Goal: Find specific page/section: Find specific page/section

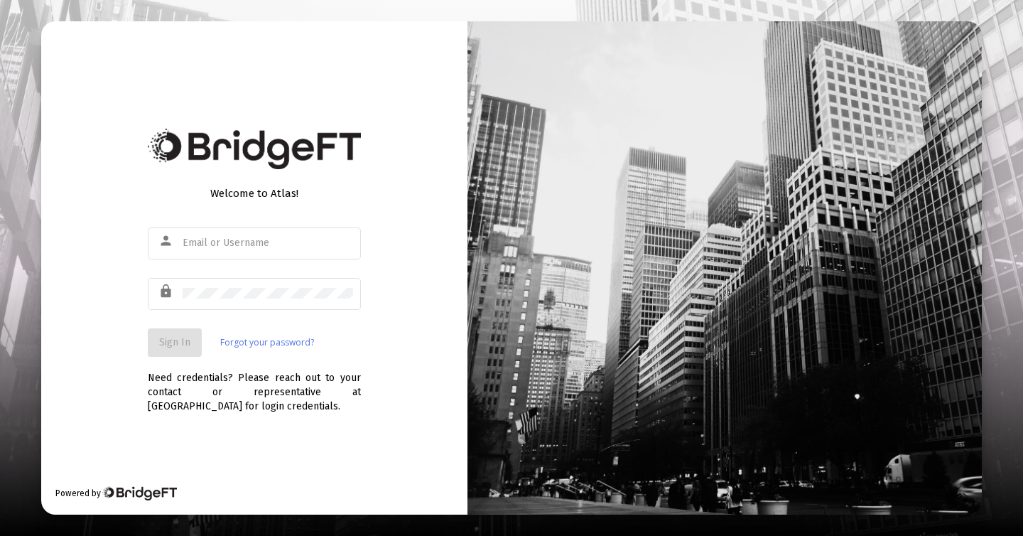
type input "[PERSON_NAME][EMAIL_ADDRESS][DOMAIN_NAME]"
click at [178, 343] on span "Sign In" at bounding box center [174, 342] width 31 height 12
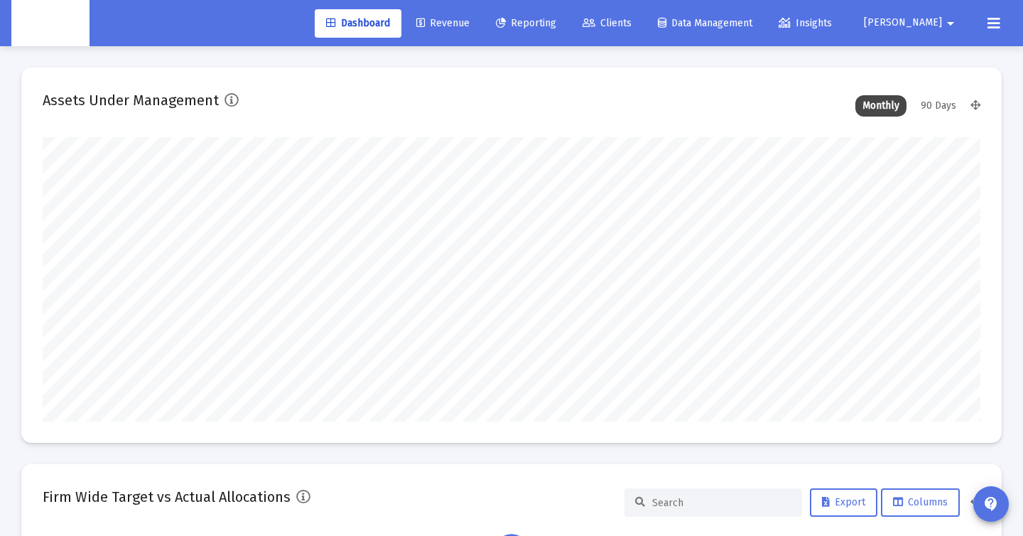
scroll to position [284, 504]
click at [631, 23] on span "Clients" at bounding box center [606, 23] width 49 height 12
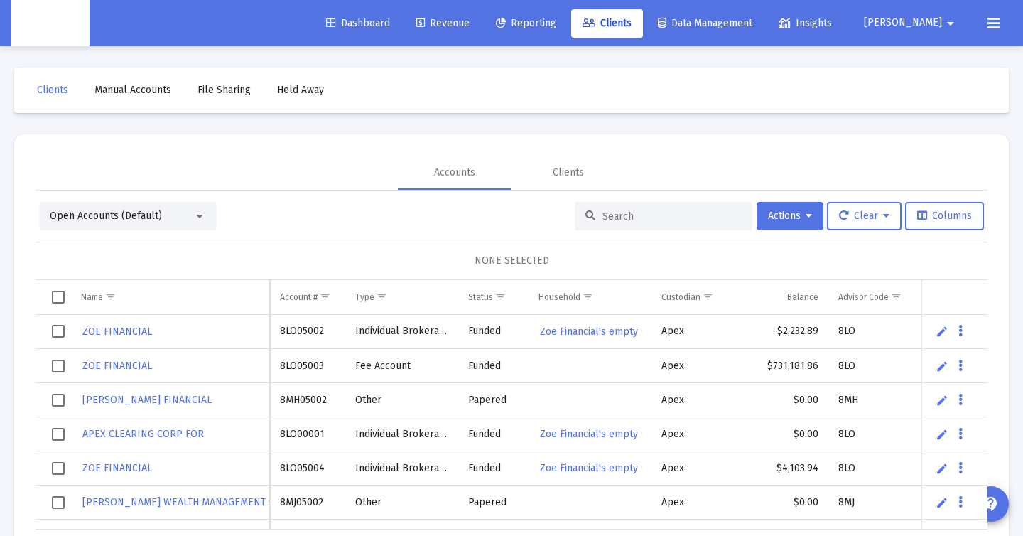
click at [175, 216] on div "Open Accounts (Default)" at bounding box center [121, 216] width 143 height 14
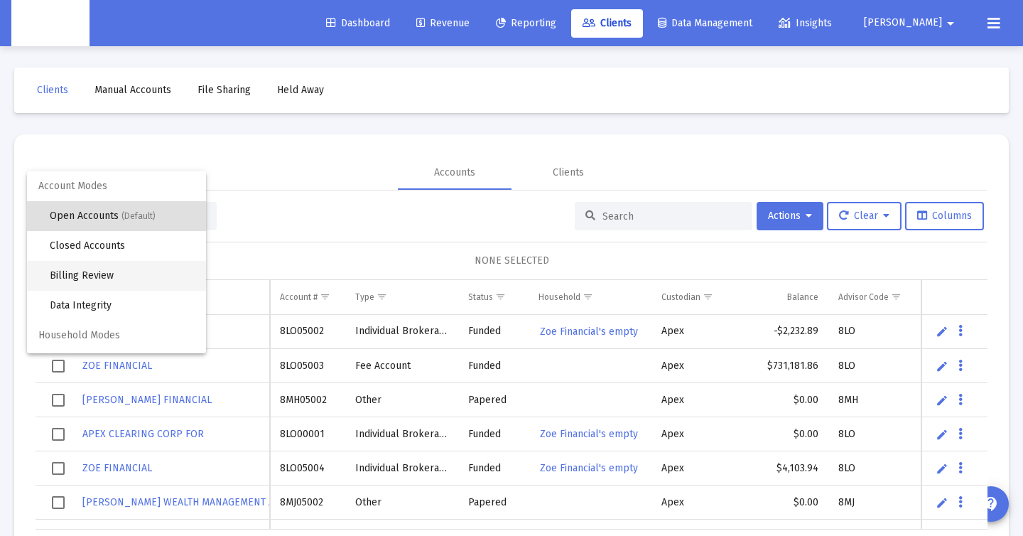
scroll to position [27, 0]
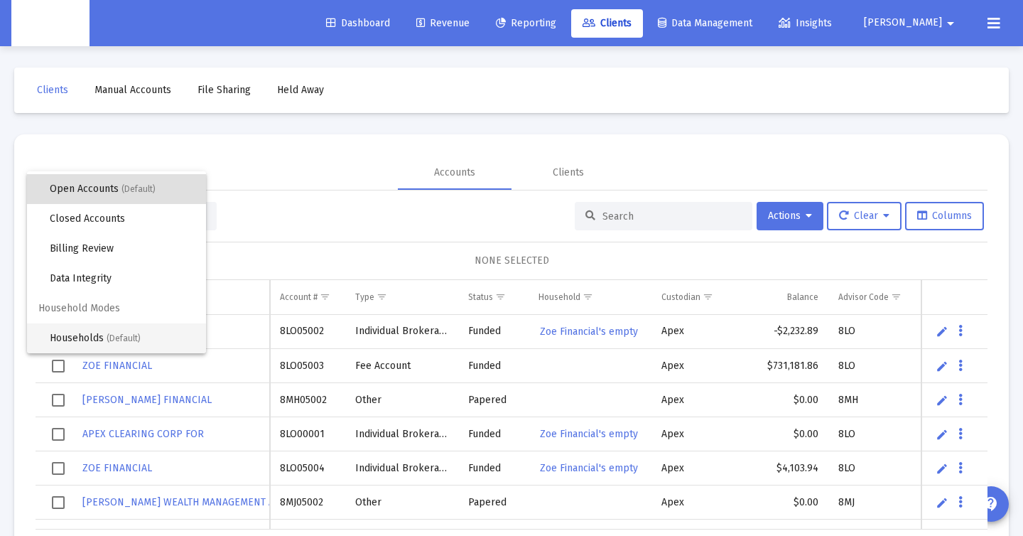
click at [112, 333] on span "(Default)" at bounding box center [124, 338] width 34 height 10
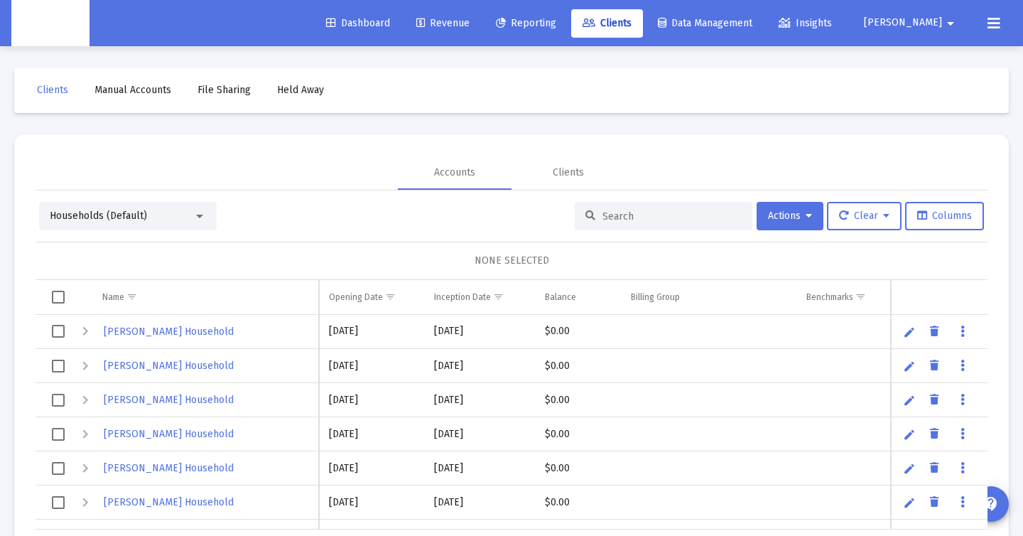
click at [599, 222] on div at bounding box center [664, 216] width 178 height 28
click at [611, 218] on input at bounding box center [671, 216] width 139 height 12
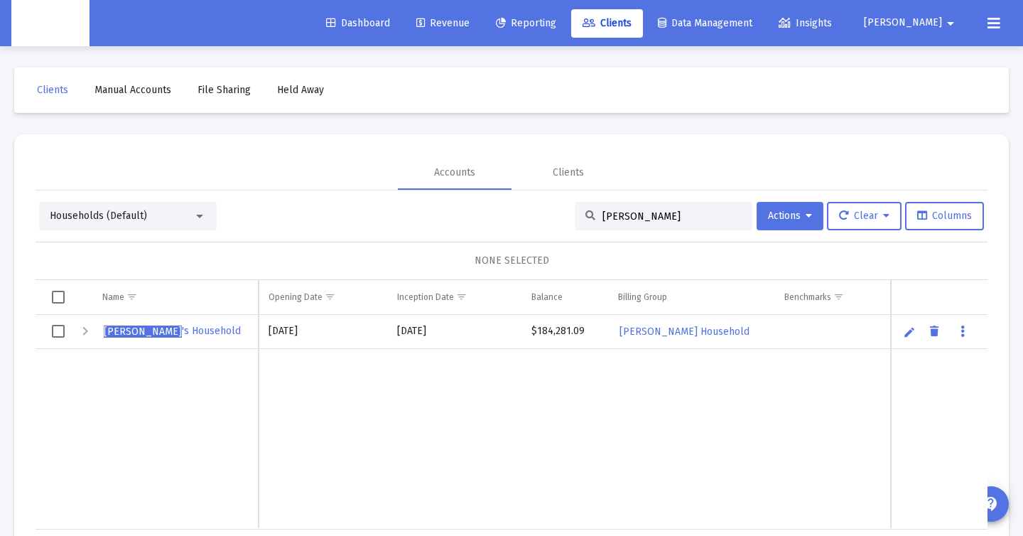
type input "[PERSON_NAME]"
click at [187, 329] on span "[PERSON_NAME] 's Household" at bounding box center [172, 331] width 137 height 12
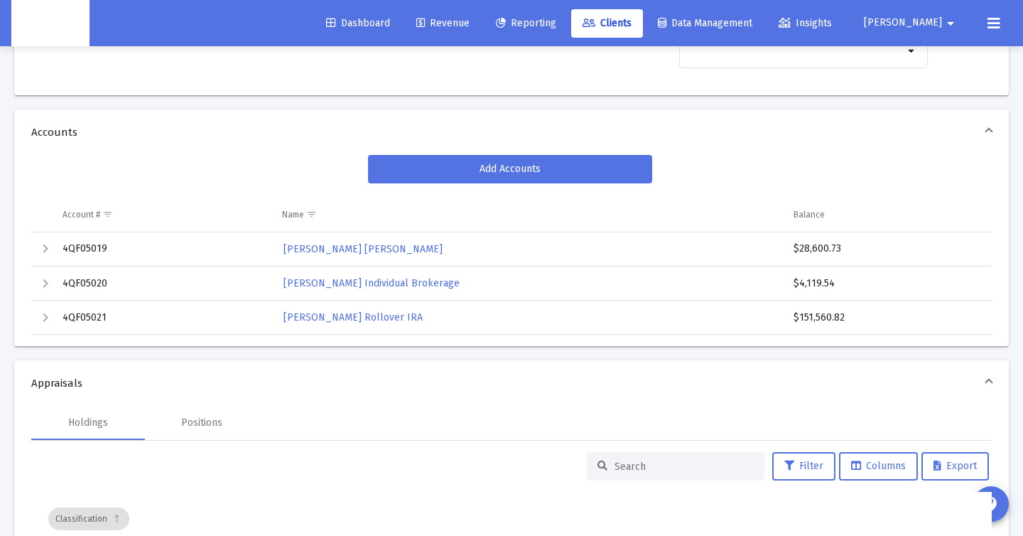
scroll to position [199, 0]
